Goal: Task Accomplishment & Management: Manage account settings

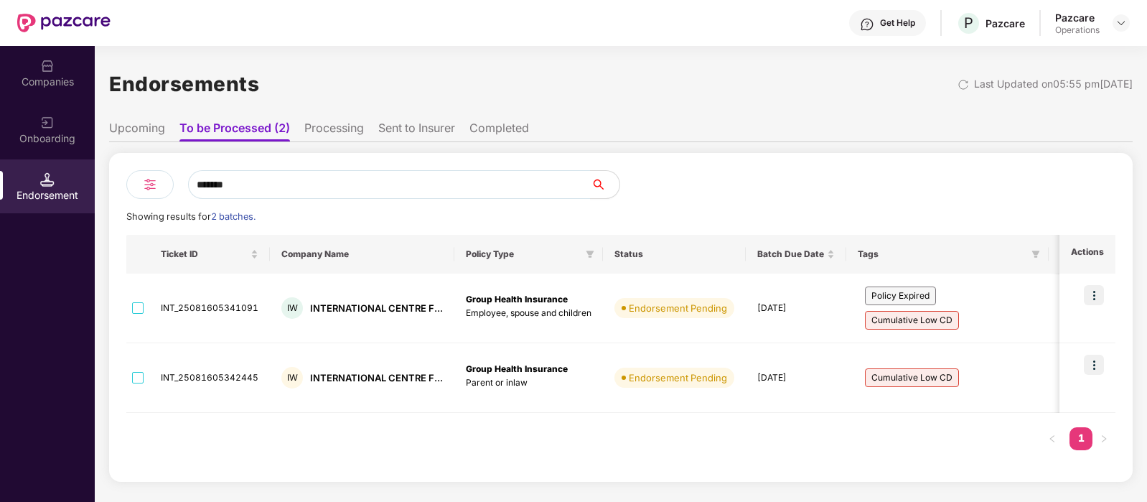
scroll to position [0, 1]
click at [275, 181] on input "*******" at bounding box center [389, 184] width 403 height 29
click at [65, 86] on div "Companies" at bounding box center [47, 82] width 95 height 14
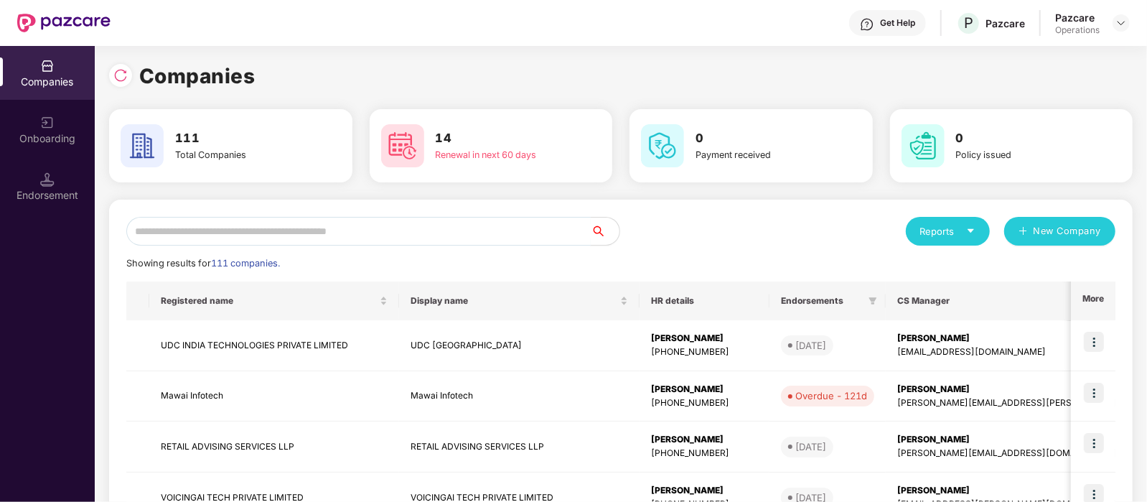
click at [247, 238] on input "text" at bounding box center [358, 231] width 464 height 29
paste input "**********"
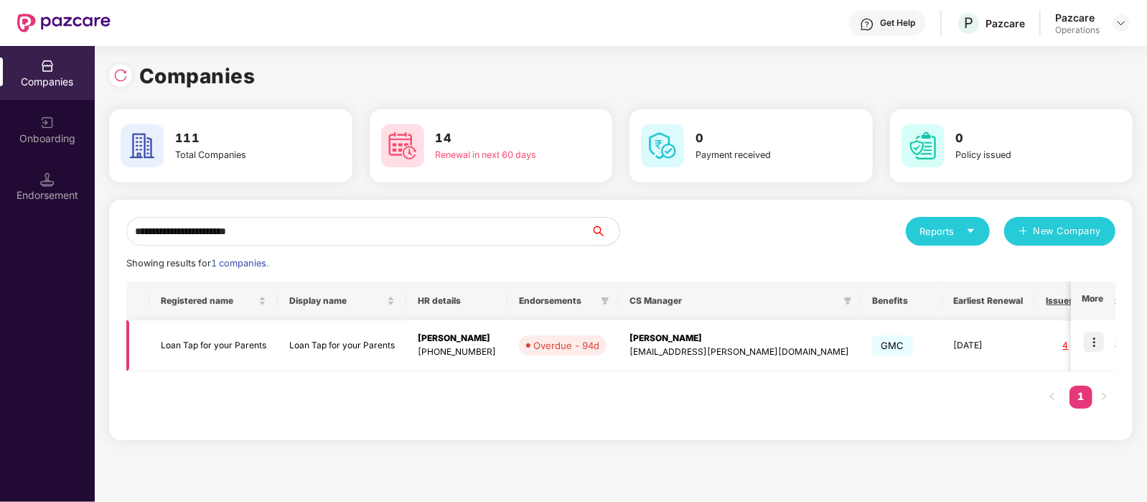
type input "**********"
click at [1101, 343] on img at bounding box center [1093, 341] width 20 height 20
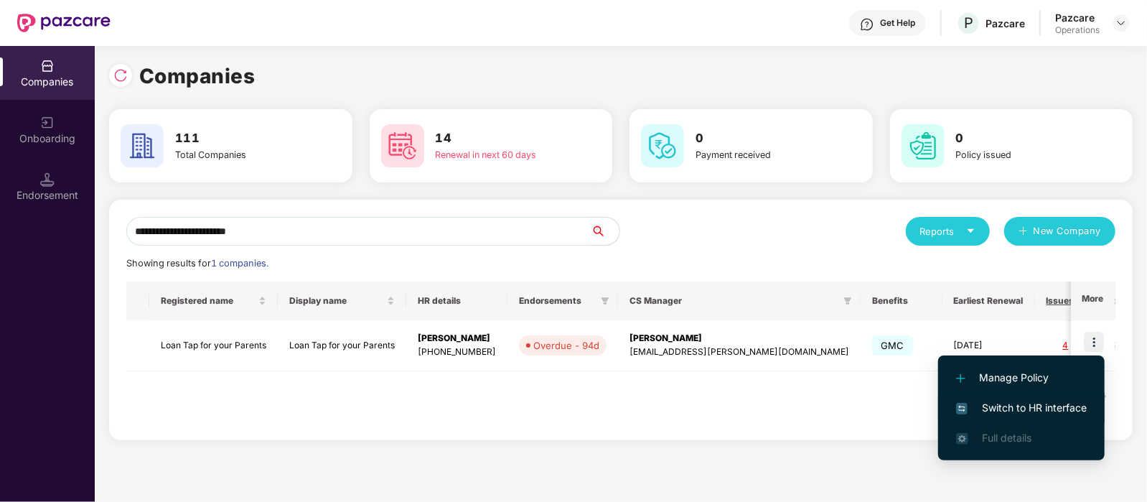
click at [1030, 400] on span "Switch to HR interface" at bounding box center [1021, 408] width 131 height 16
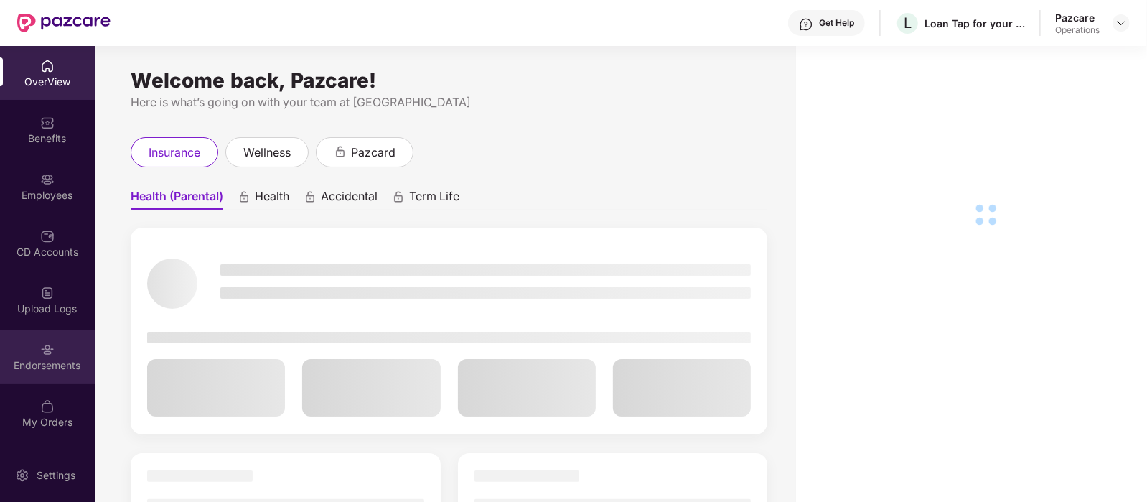
click at [43, 342] on img at bounding box center [47, 349] width 14 height 14
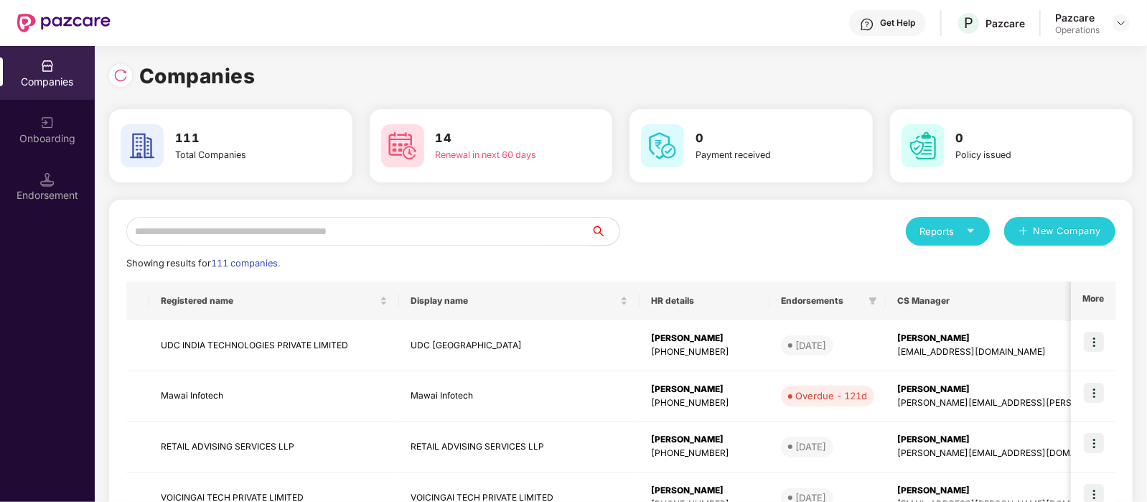
scroll to position [0, 1]
click at [345, 224] on input "text" at bounding box center [358, 231] width 464 height 29
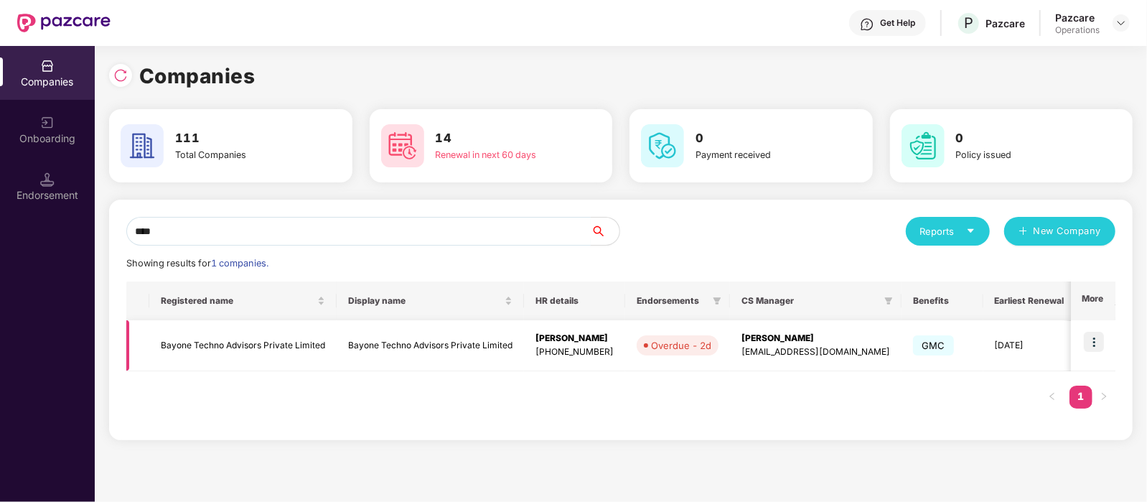
type input "****"
click at [1099, 330] on td at bounding box center [1093, 345] width 44 height 51
click at [1093, 337] on img at bounding box center [1093, 341] width 20 height 20
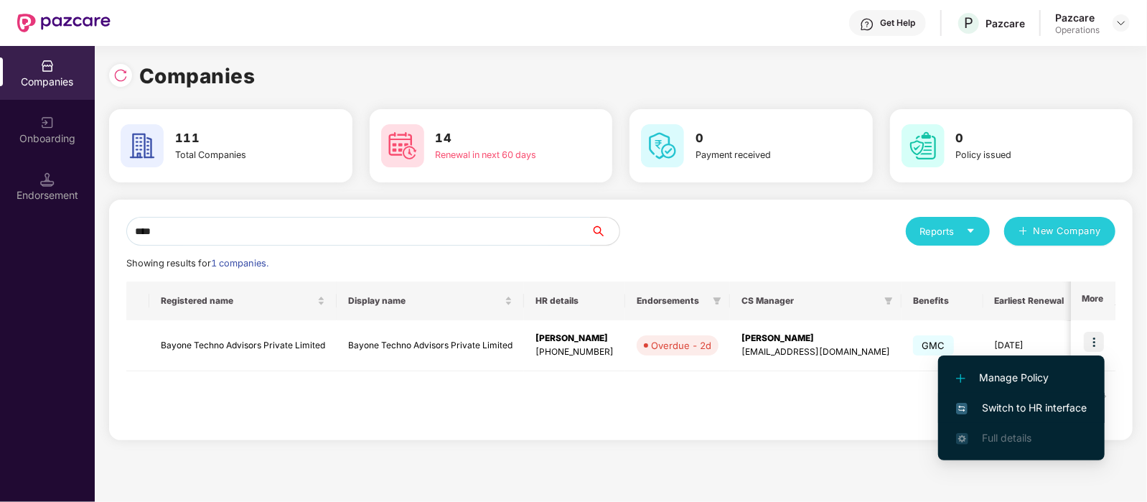
click at [1022, 414] on span "Switch to HR interface" at bounding box center [1021, 408] width 131 height 16
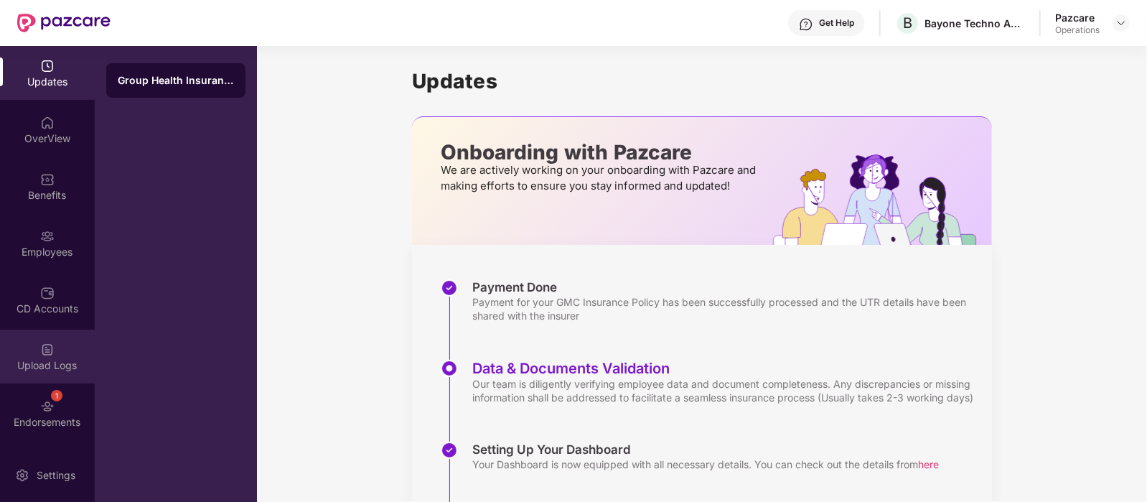
click at [44, 347] on img at bounding box center [47, 349] width 14 height 14
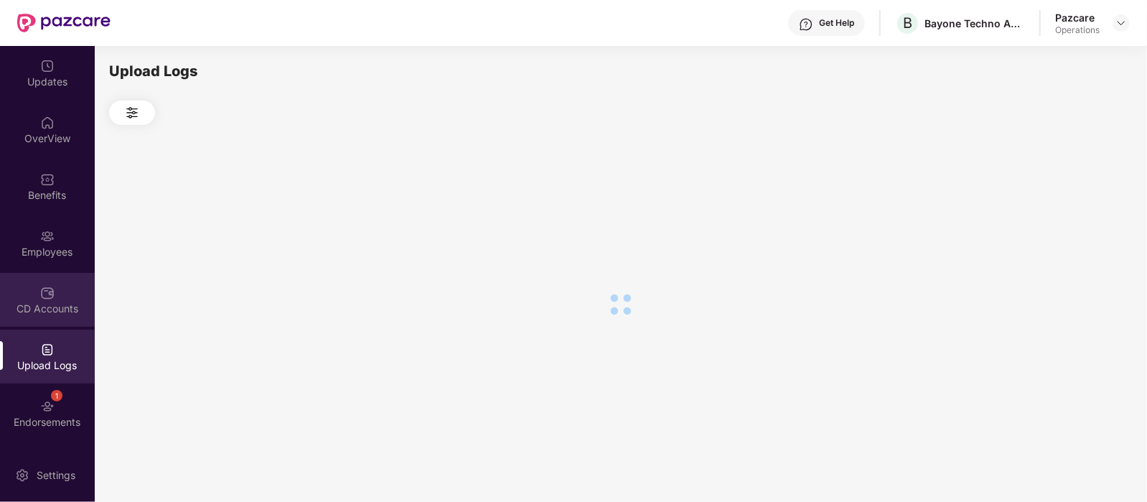
click at [43, 303] on div "CD Accounts" at bounding box center [47, 308] width 95 height 14
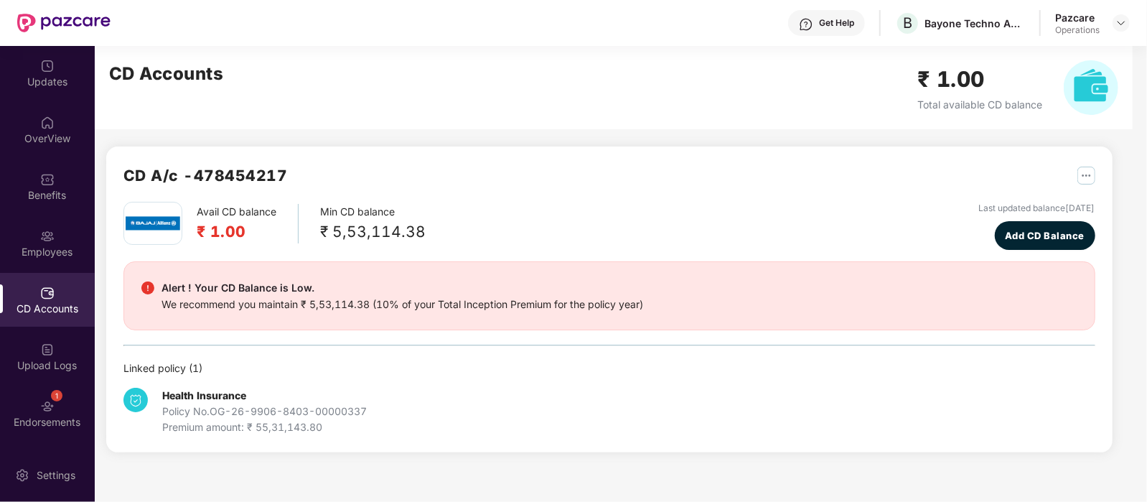
click at [54, 303] on div "CD Accounts" at bounding box center [47, 308] width 95 height 14
click at [55, 362] on div "Upload Logs" at bounding box center [47, 365] width 95 height 14
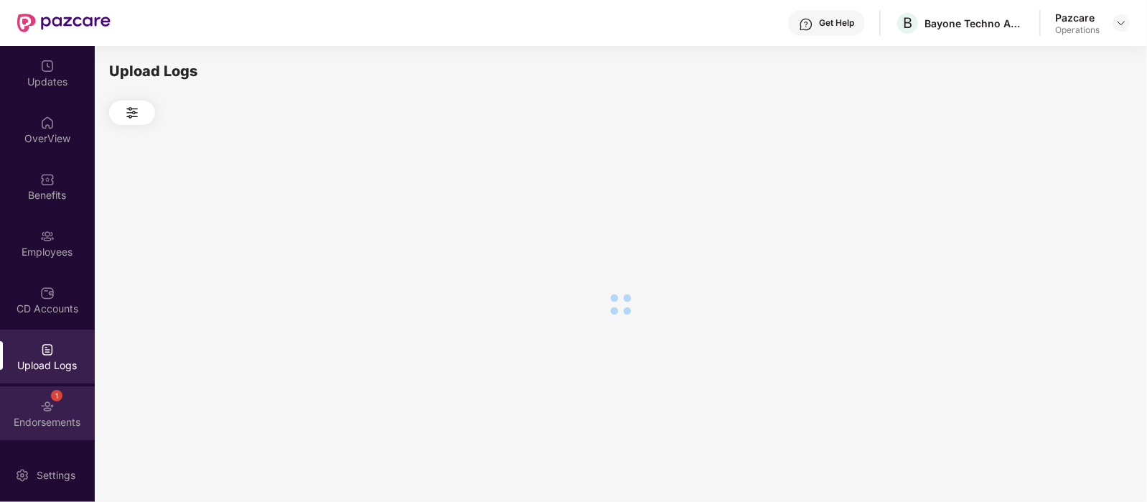
click at [68, 400] on div "1 Endorsements" at bounding box center [47, 413] width 95 height 54
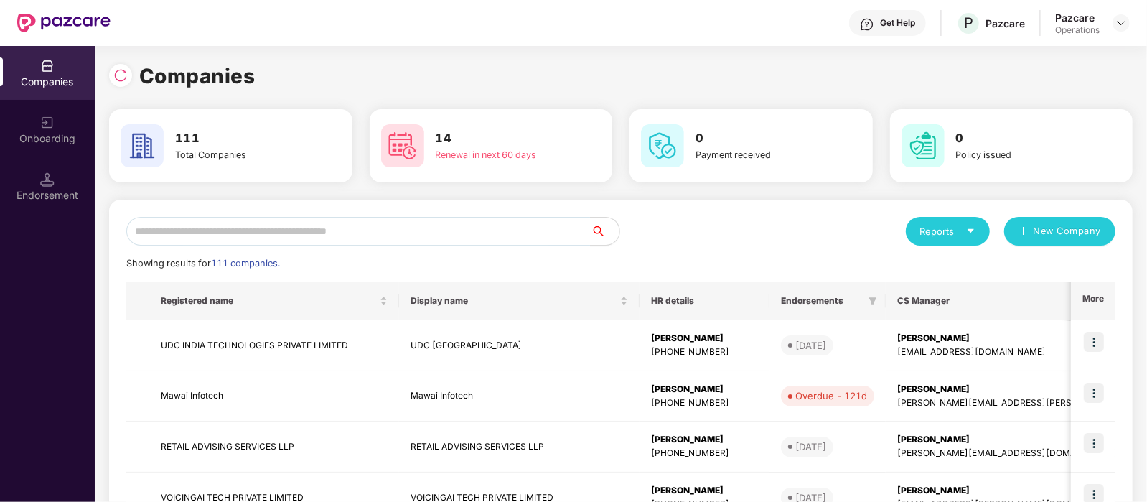
scroll to position [0, 1]
click at [261, 239] on input "text" at bounding box center [358, 231] width 464 height 29
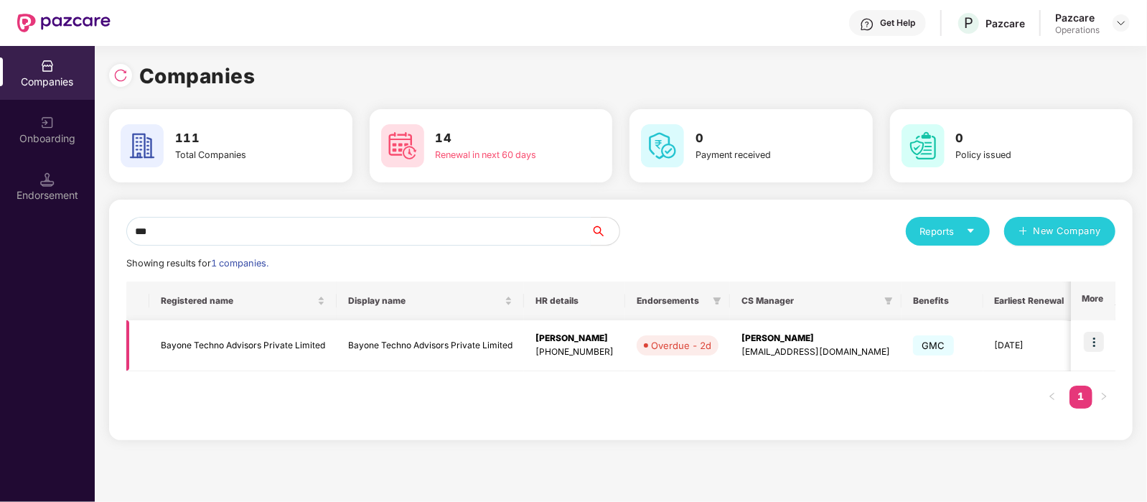
type input "***"
click at [270, 341] on td "Bayone Techno Advisors Private Limited" at bounding box center [242, 345] width 187 height 51
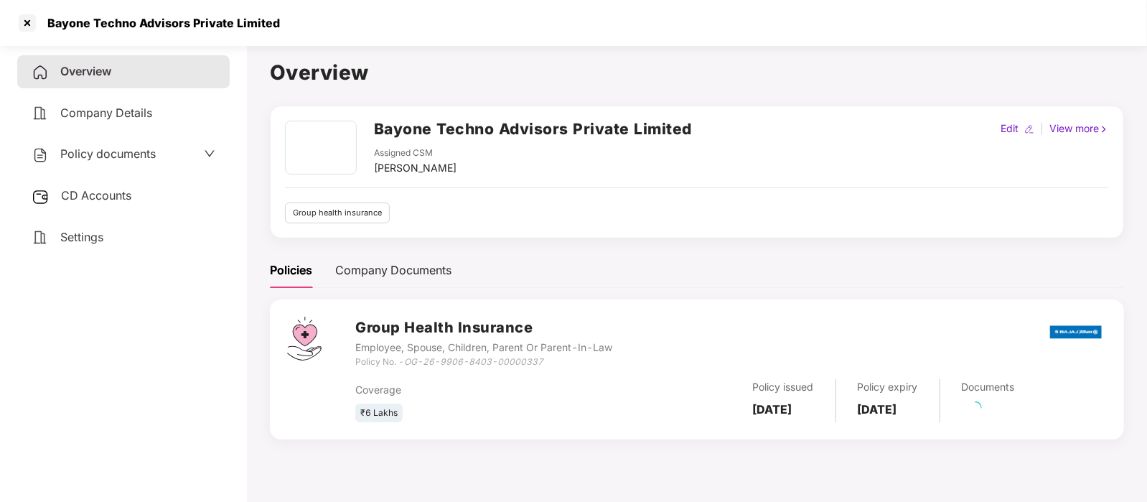
click at [118, 205] on div "CD Accounts" at bounding box center [123, 195] width 212 height 33
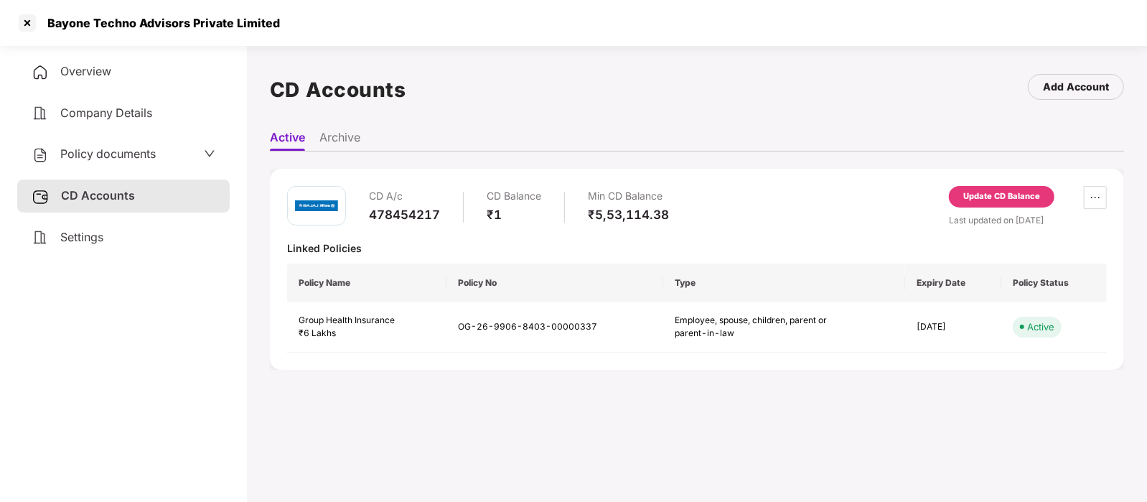
click at [1003, 194] on div "Update CD Balance" at bounding box center [1001, 196] width 77 height 13
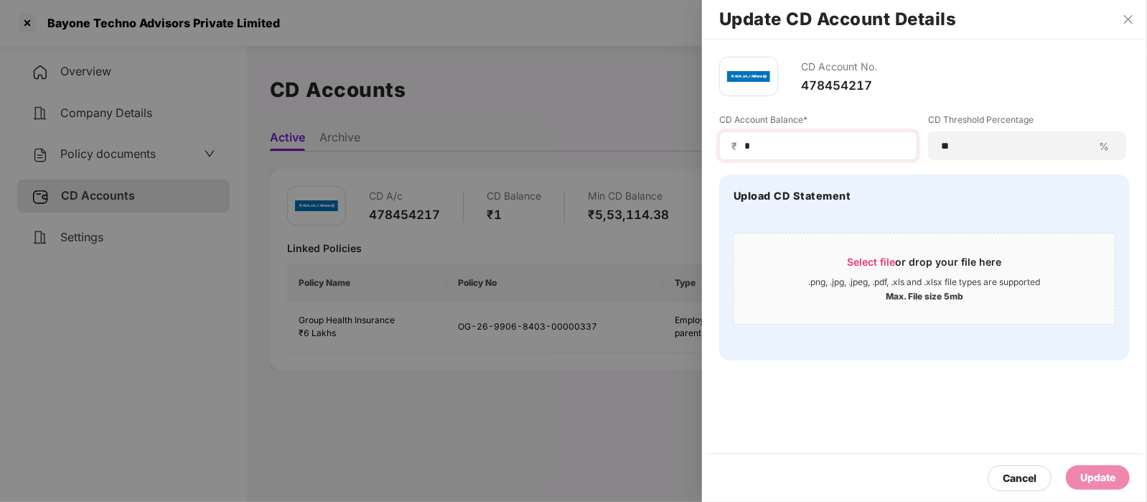
click at [793, 132] on div "₹ *" at bounding box center [818, 145] width 198 height 29
click at [779, 143] on input "*" at bounding box center [824, 145] width 162 height 15
type input "******"
click at [1081, 481] on div "Update" at bounding box center [1097, 477] width 35 height 16
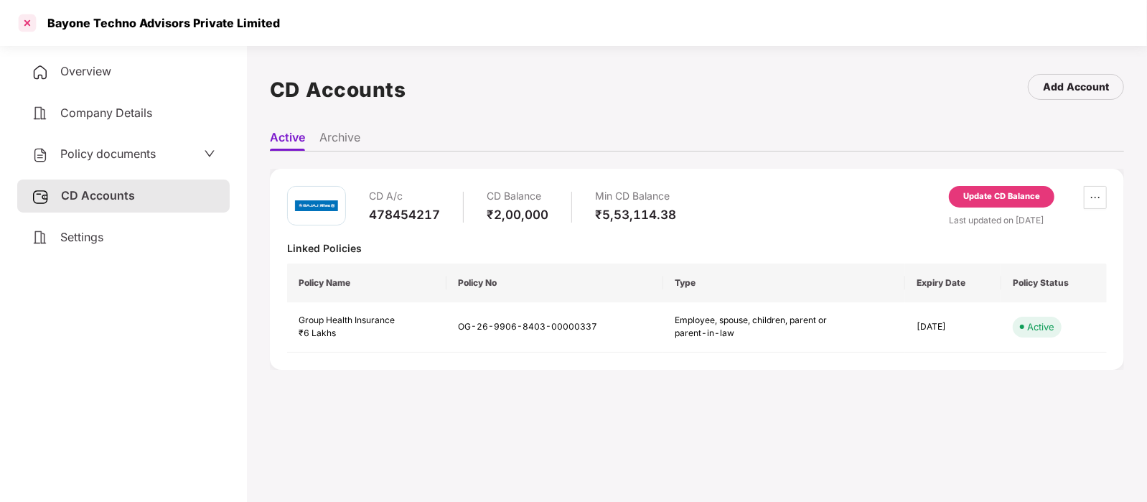
click at [34, 23] on div at bounding box center [27, 22] width 23 height 23
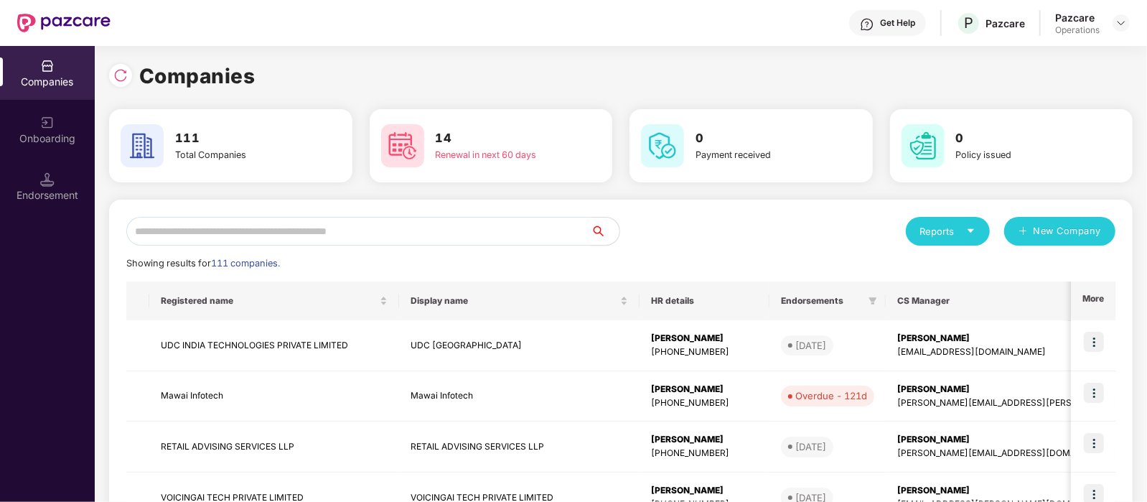
click at [276, 222] on input "text" at bounding box center [358, 231] width 464 height 29
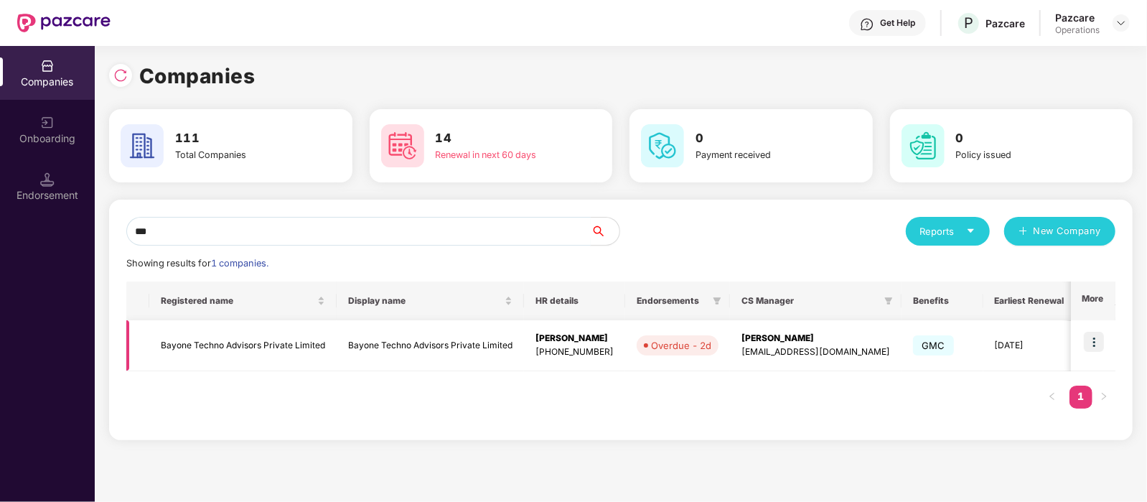
type input "***"
click at [1107, 352] on td at bounding box center [1093, 345] width 44 height 51
click at [1091, 335] on img at bounding box center [1093, 341] width 20 height 20
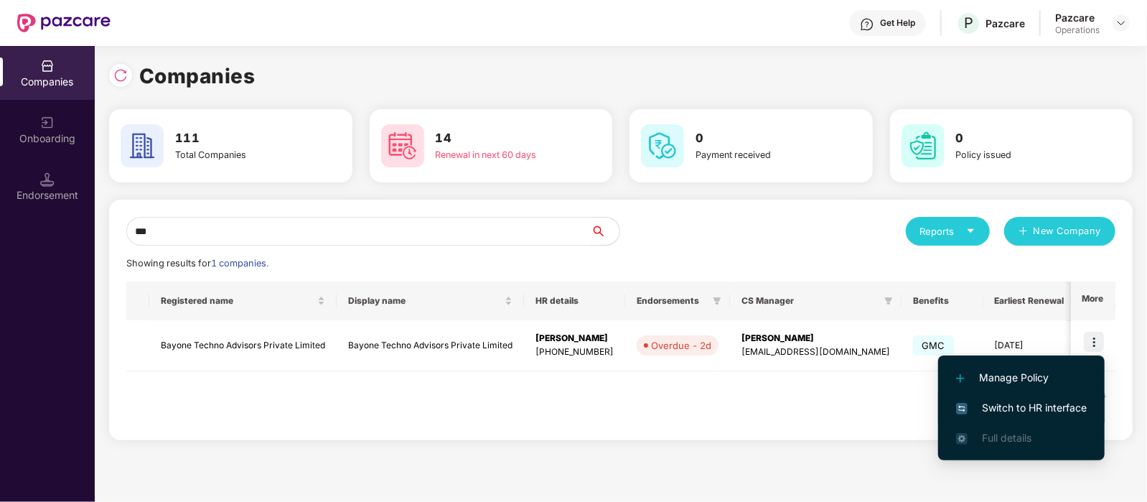
click at [1023, 395] on li "Switch to HR interface" at bounding box center [1021, 407] width 166 height 30
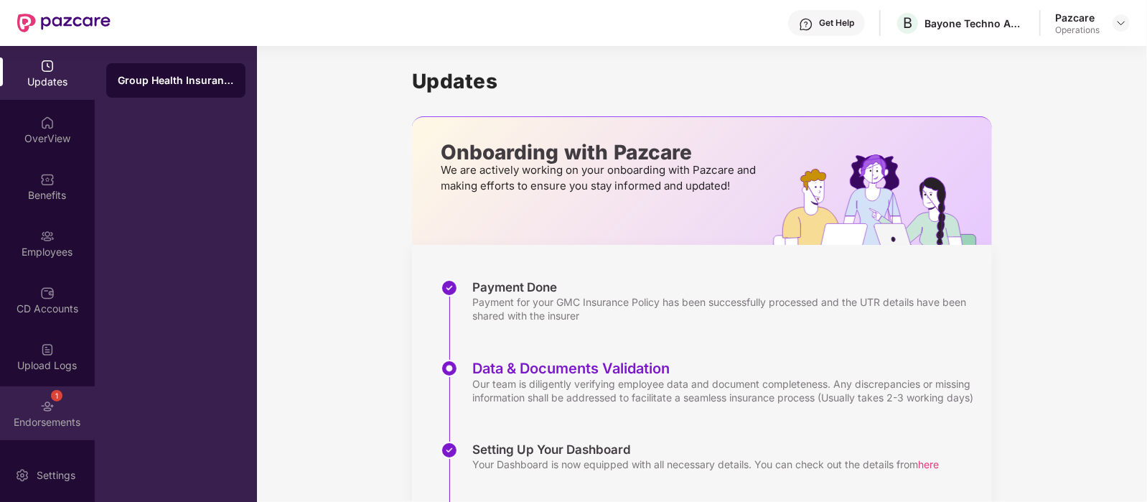
click at [57, 424] on div "Endorsements" at bounding box center [47, 422] width 95 height 14
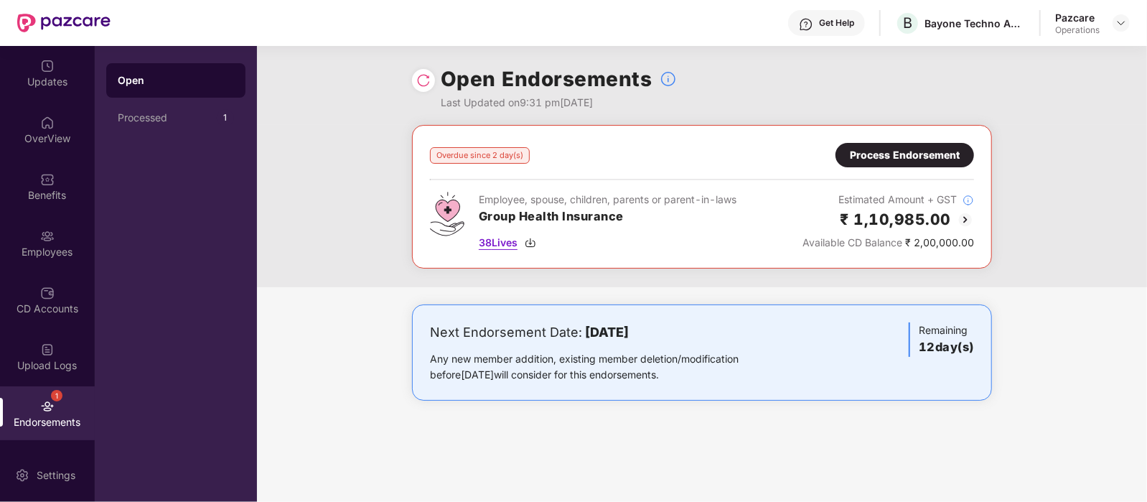
click at [502, 237] on span "38 Lives" at bounding box center [498, 243] width 39 height 16
